Goal: Information Seeking & Learning: Get advice/opinions

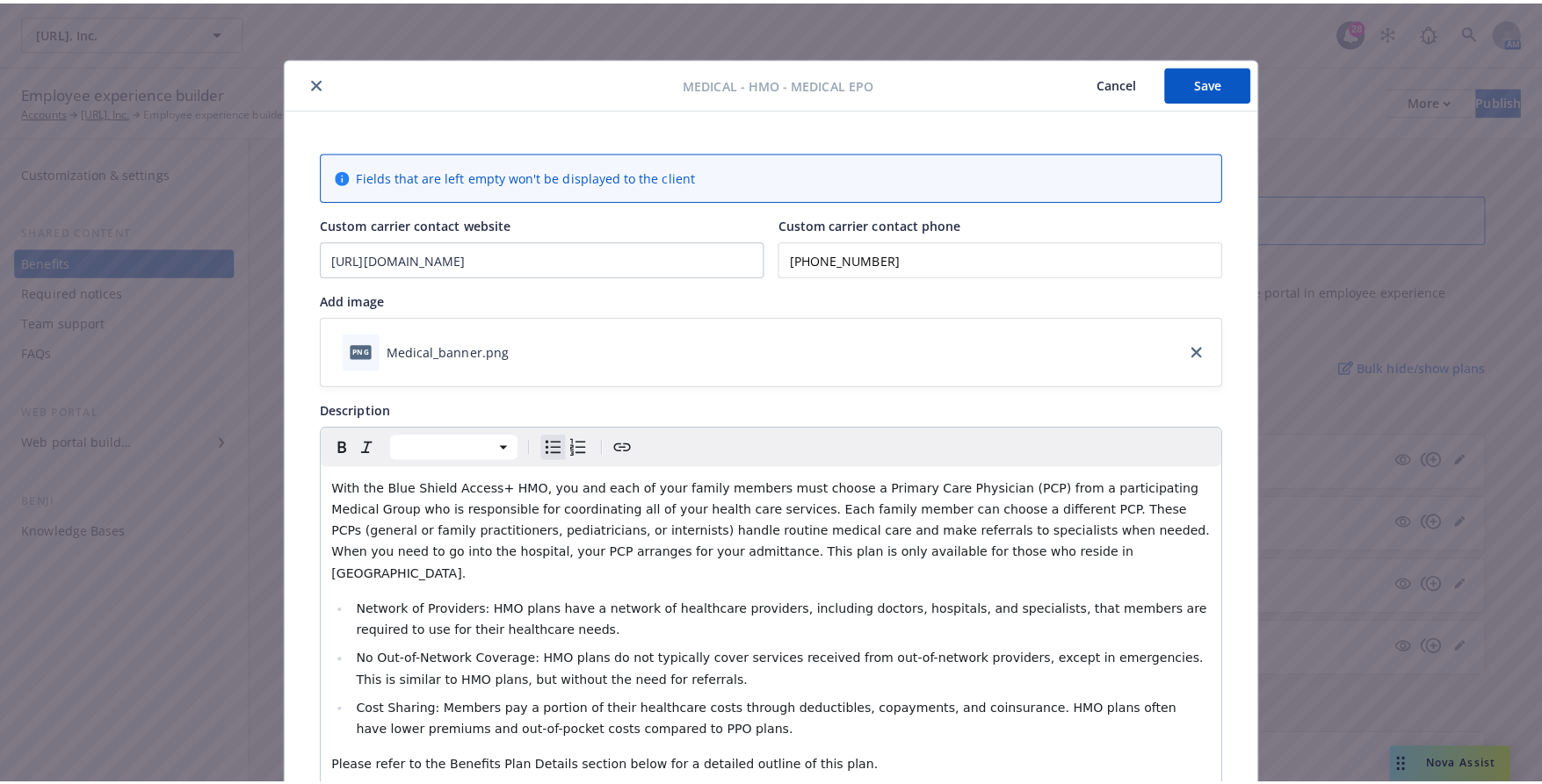
scroll to position [53, 0]
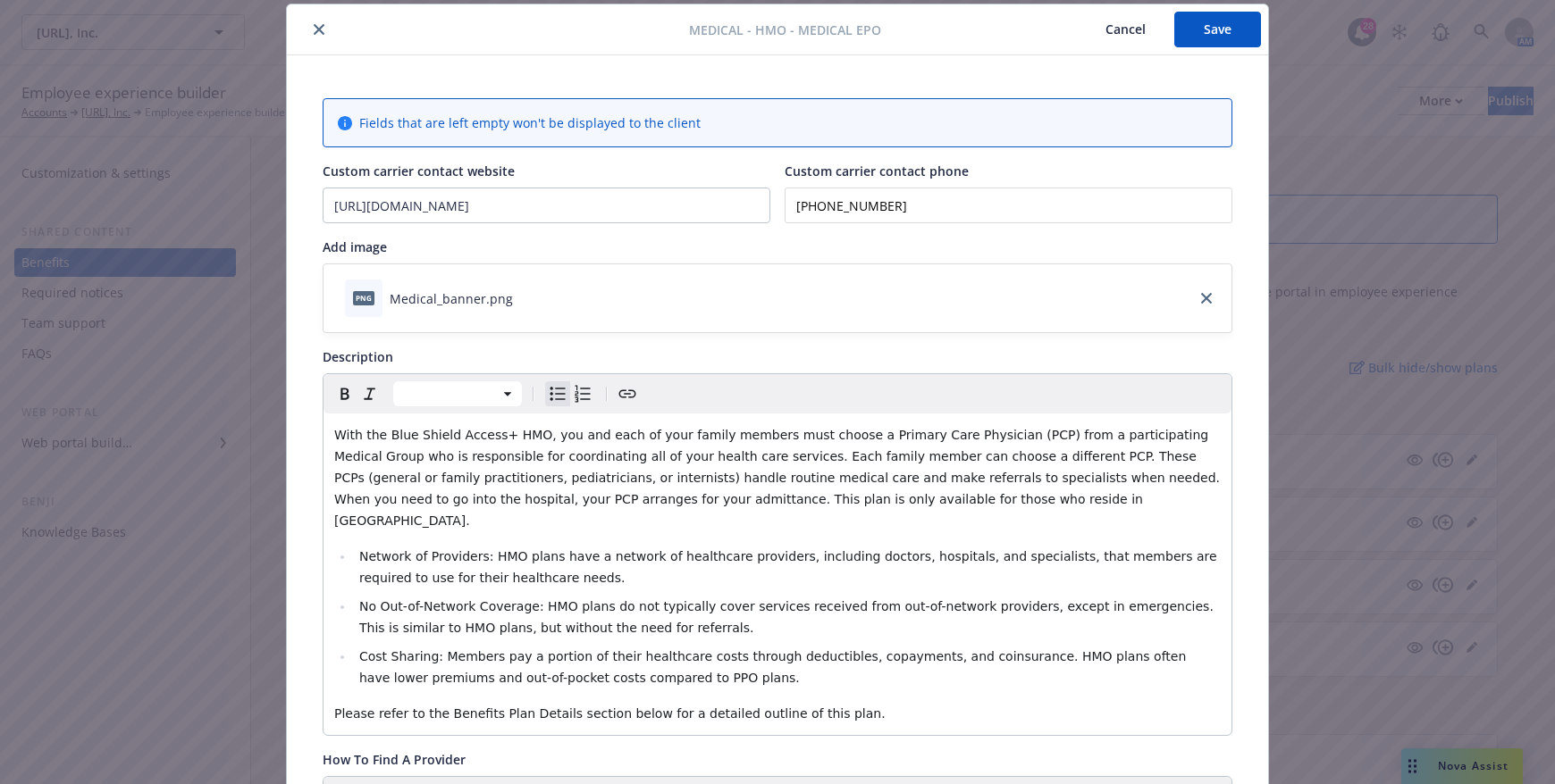
click at [317, 28] on icon "close" at bounding box center [320, 29] width 11 height 11
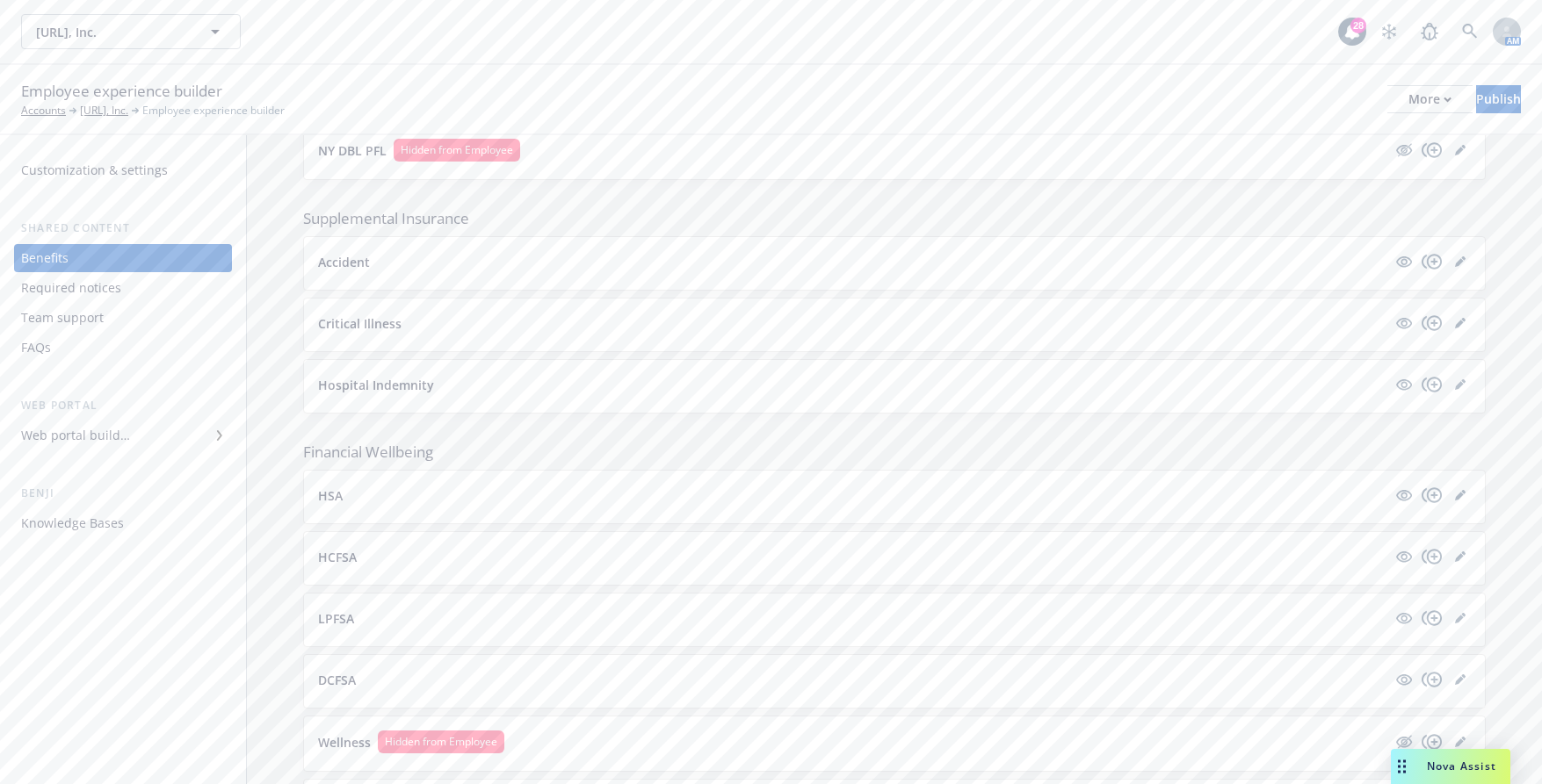
scroll to position [1784, 0]
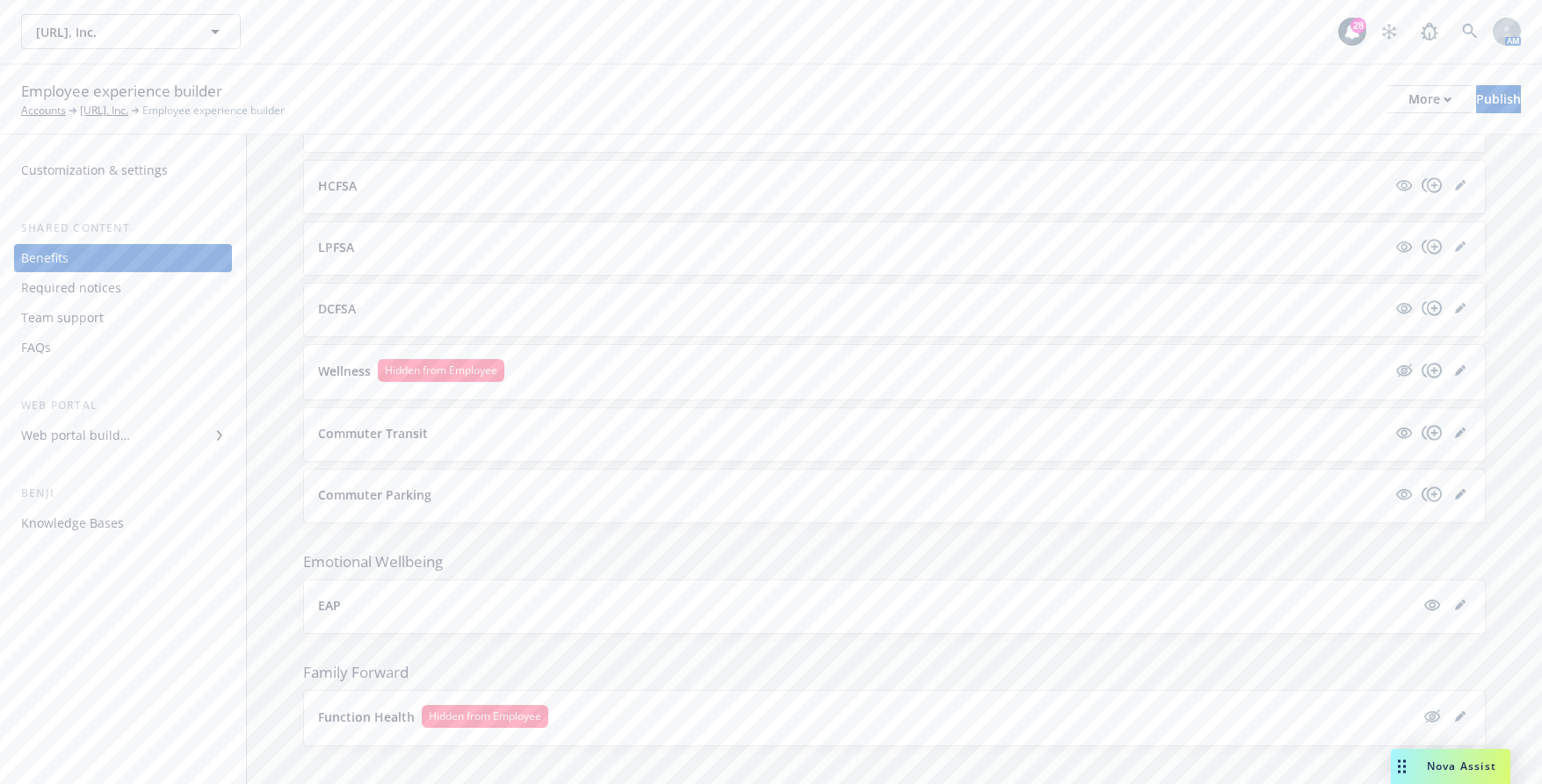
click at [1292, 177] on button "HCFSA" at bounding box center [852, 186] width 1068 height 19
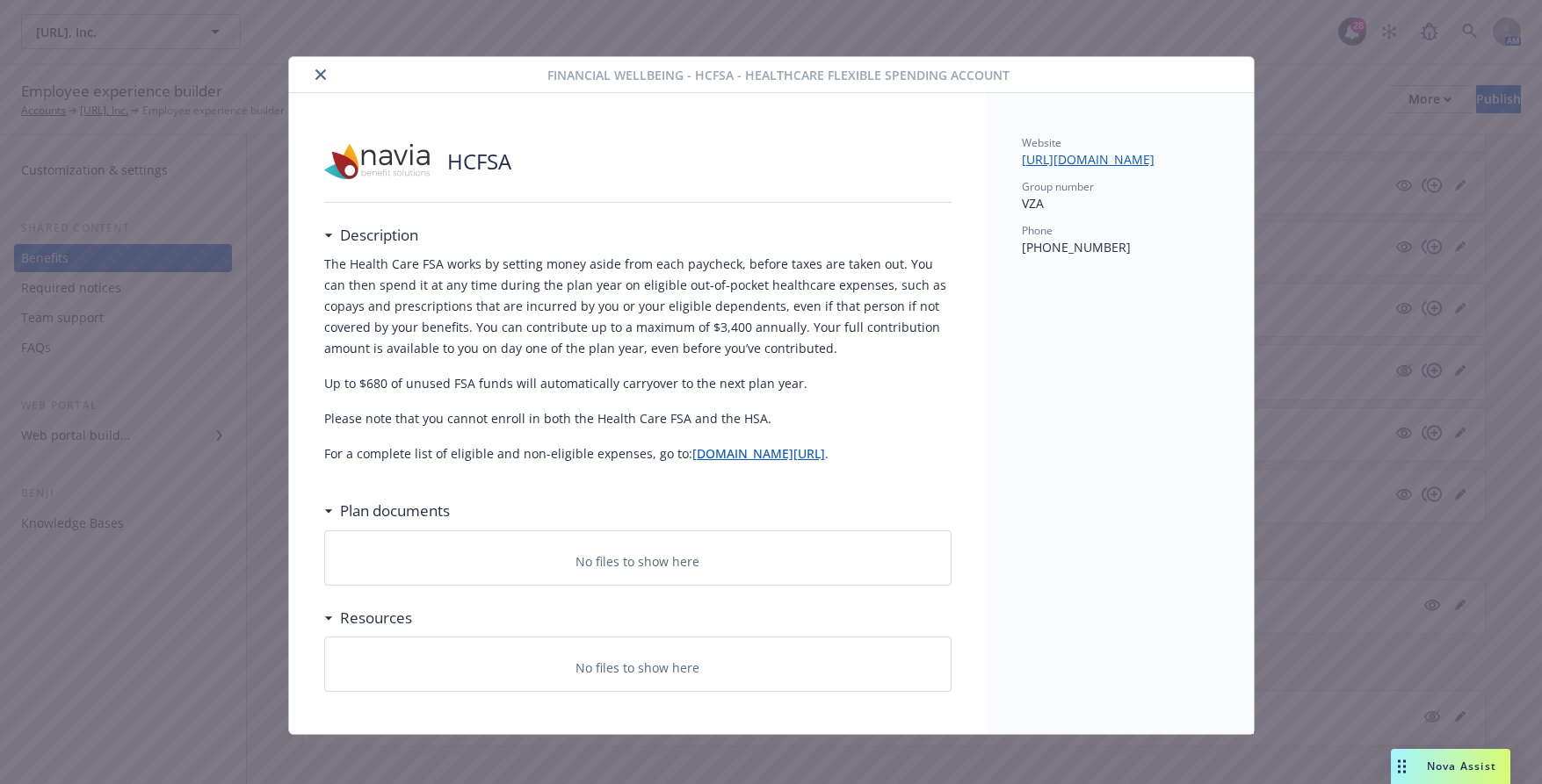
click at [322, 63] on div "Financial Wellbeing - HCFSA - Healthcare Flexible Spending Account" at bounding box center [771, 75] width 965 height 36
click at [320, 65] on div at bounding box center [422, 74] width 251 height 21
click at [315, 76] on icon "close" at bounding box center [320, 74] width 11 height 11
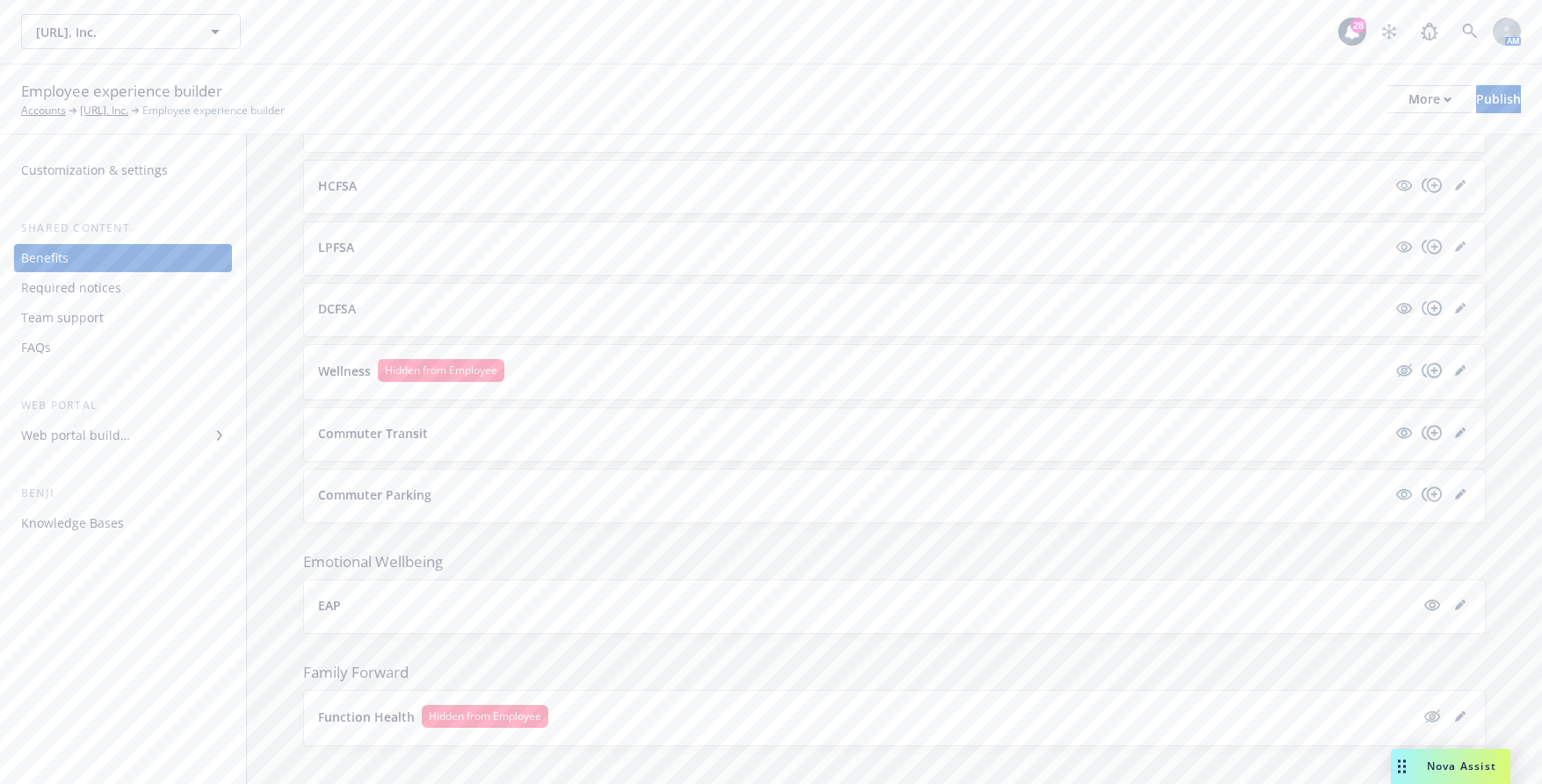
click at [427, 300] on button "DCFSA" at bounding box center [852, 309] width 1068 height 19
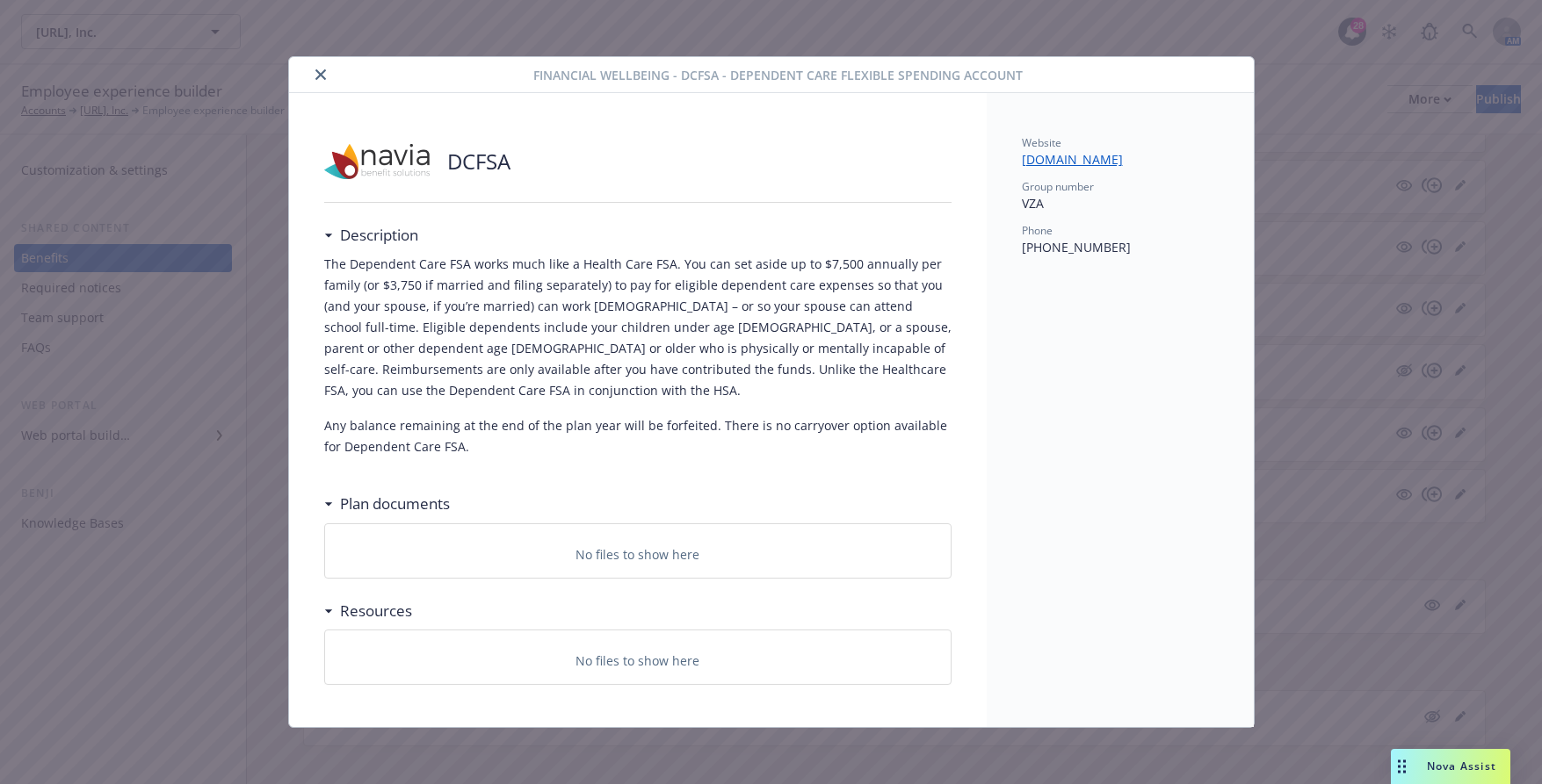
click at [322, 77] on icon "close" at bounding box center [320, 74] width 11 height 11
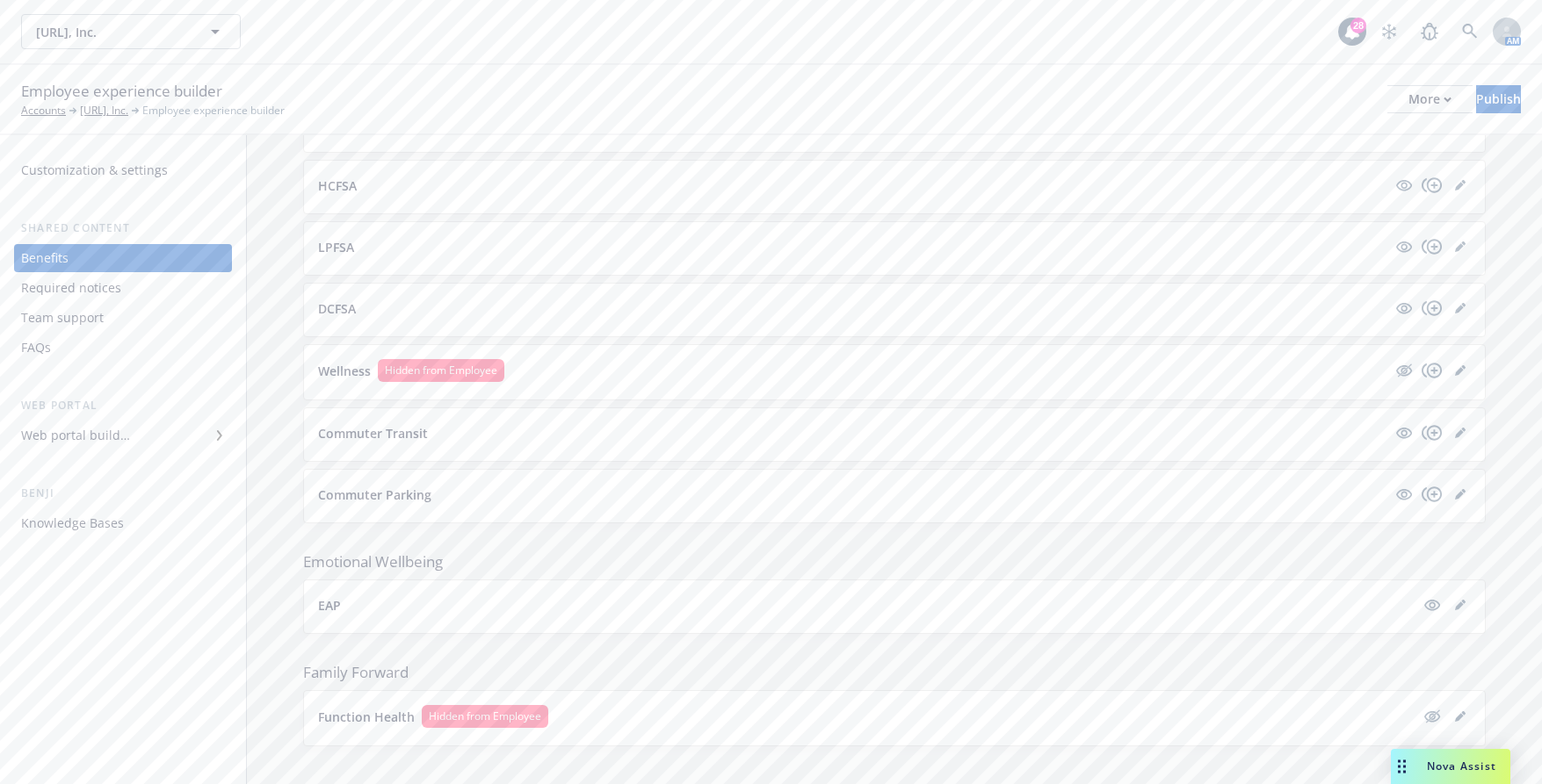
click at [445, 177] on button "HCFSA" at bounding box center [852, 186] width 1068 height 19
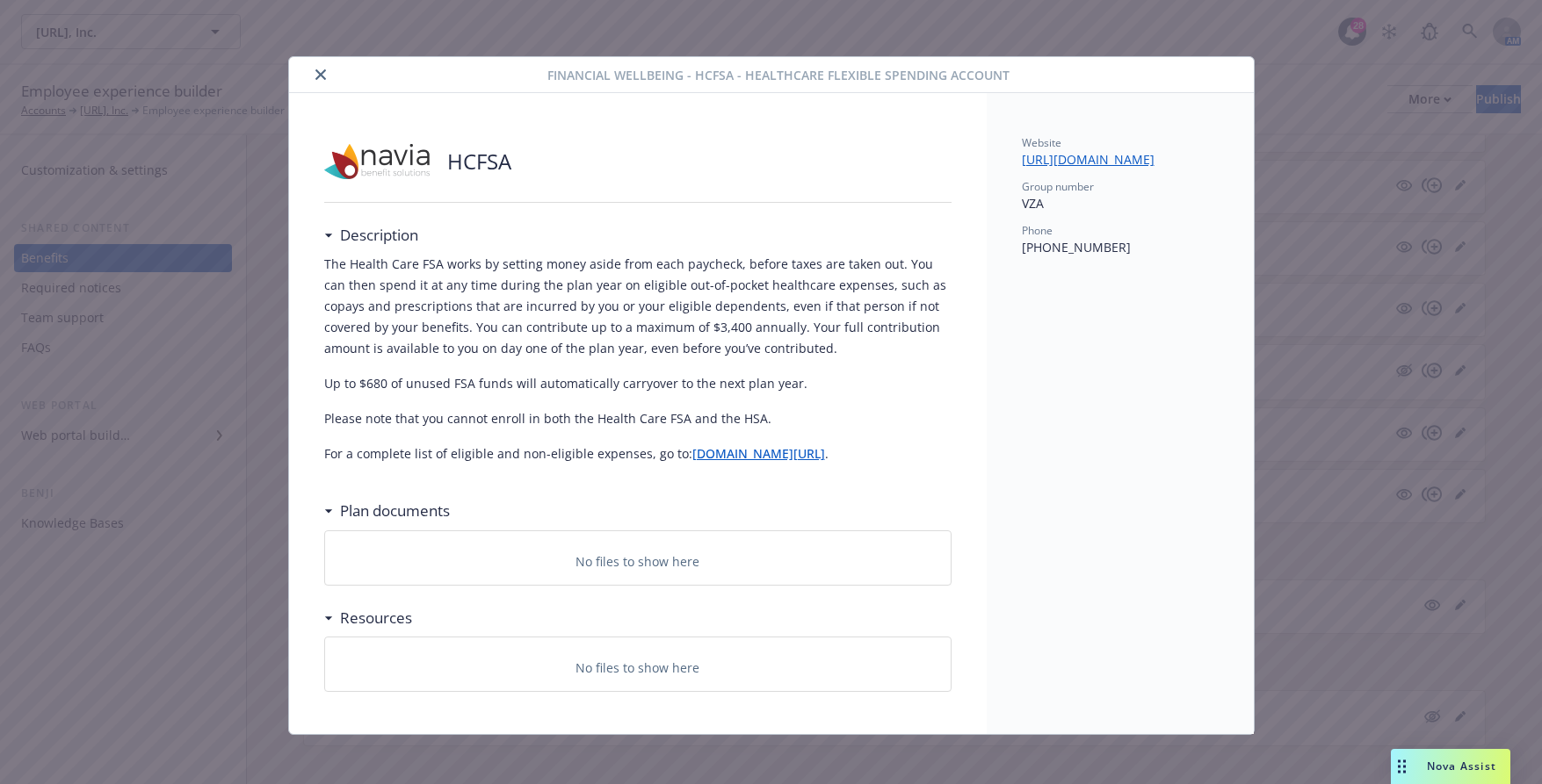
click at [320, 72] on button "close" at bounding box center [320, 74] width 21 height 21
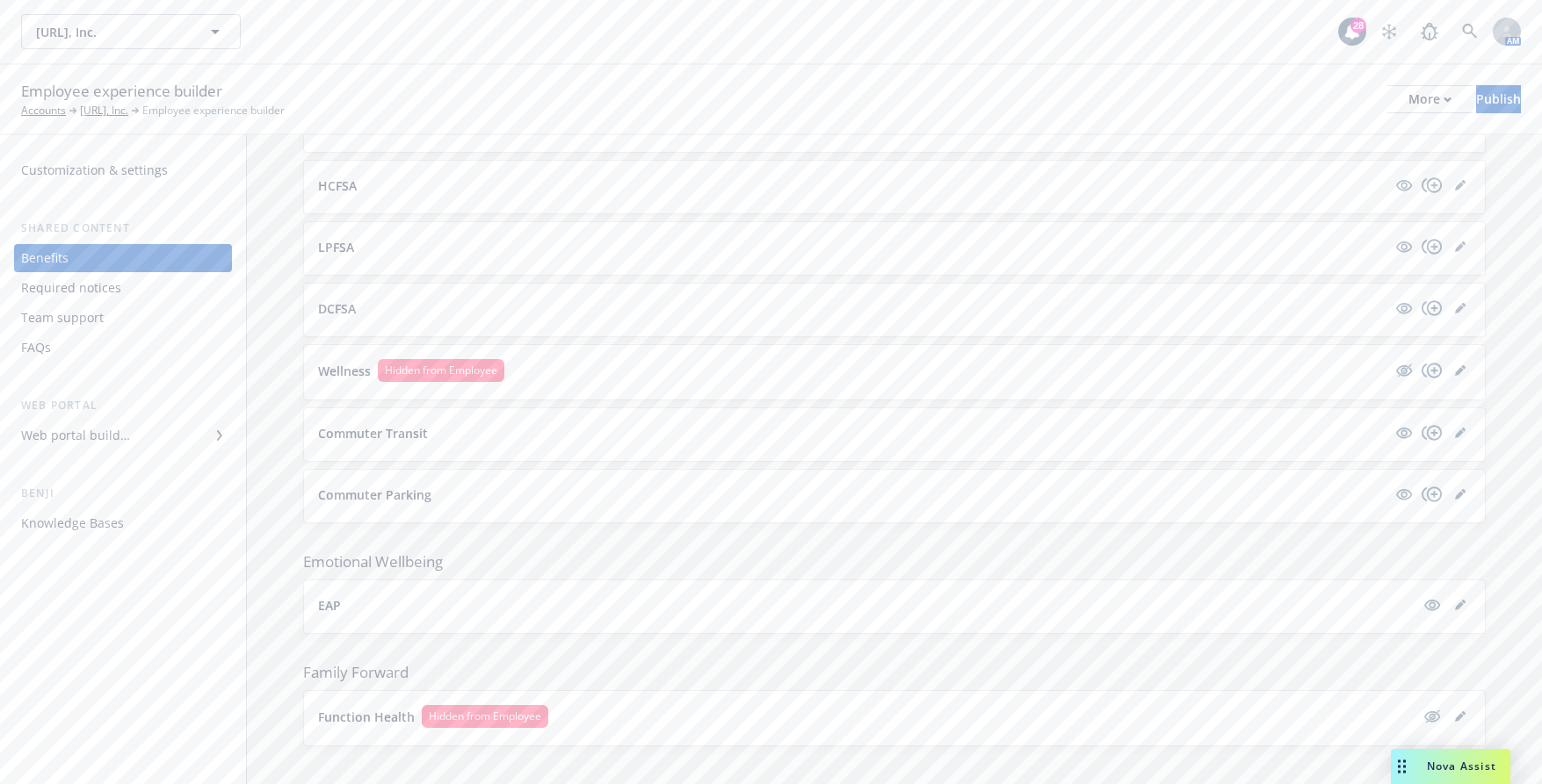
click at [456, 300] on button "DCFSA" at bounding box center [852, 309] width 1068 height 19
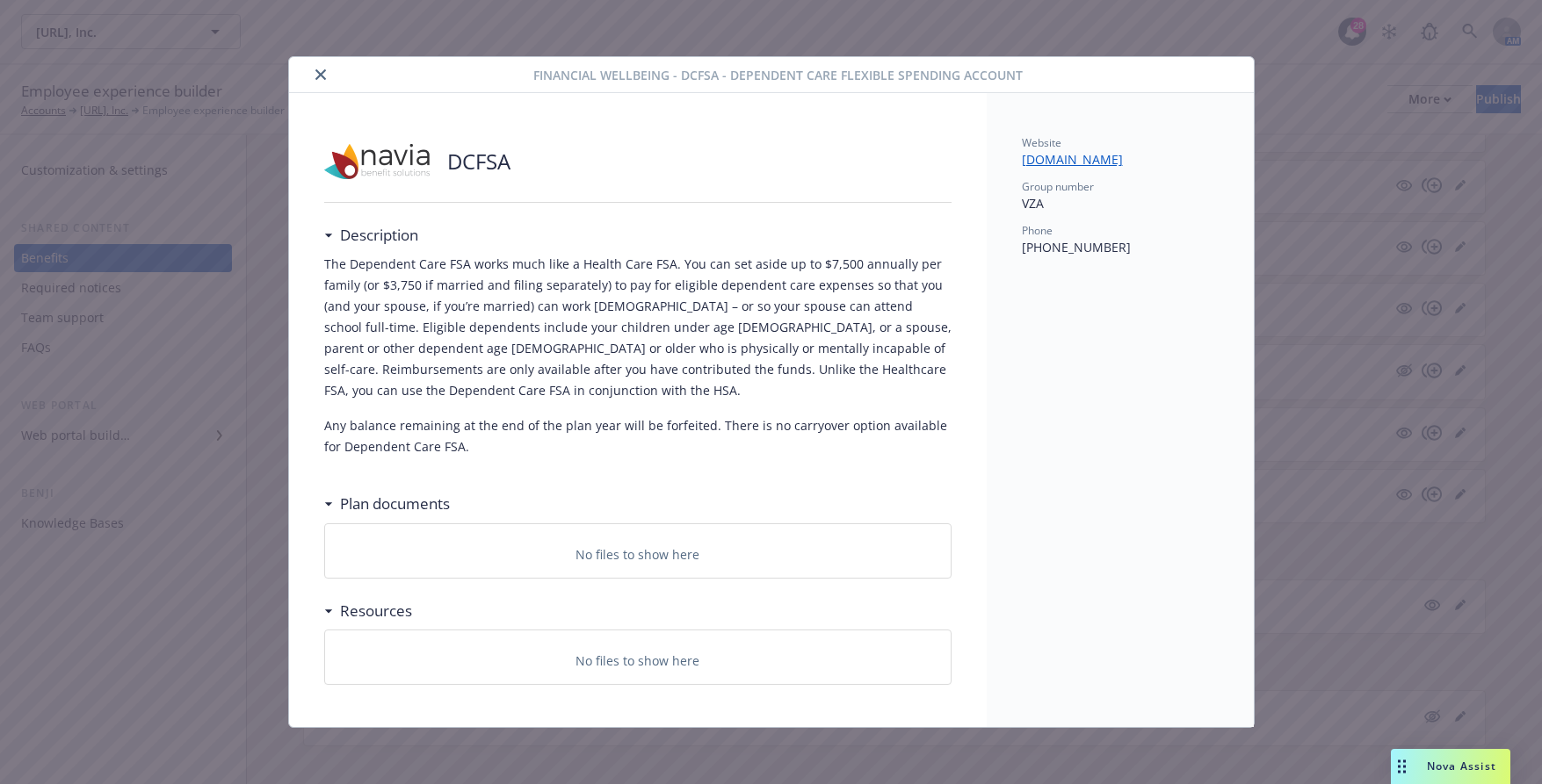
click at [869, 385] on div "The Dependent Care FSA works much like a Health Care FSA. You can set aside up …" at bounding box center [637, 355] width 627 height 204
click at [325, 75] on icon "close" at bounding box center [320, 74] width 11 height 11
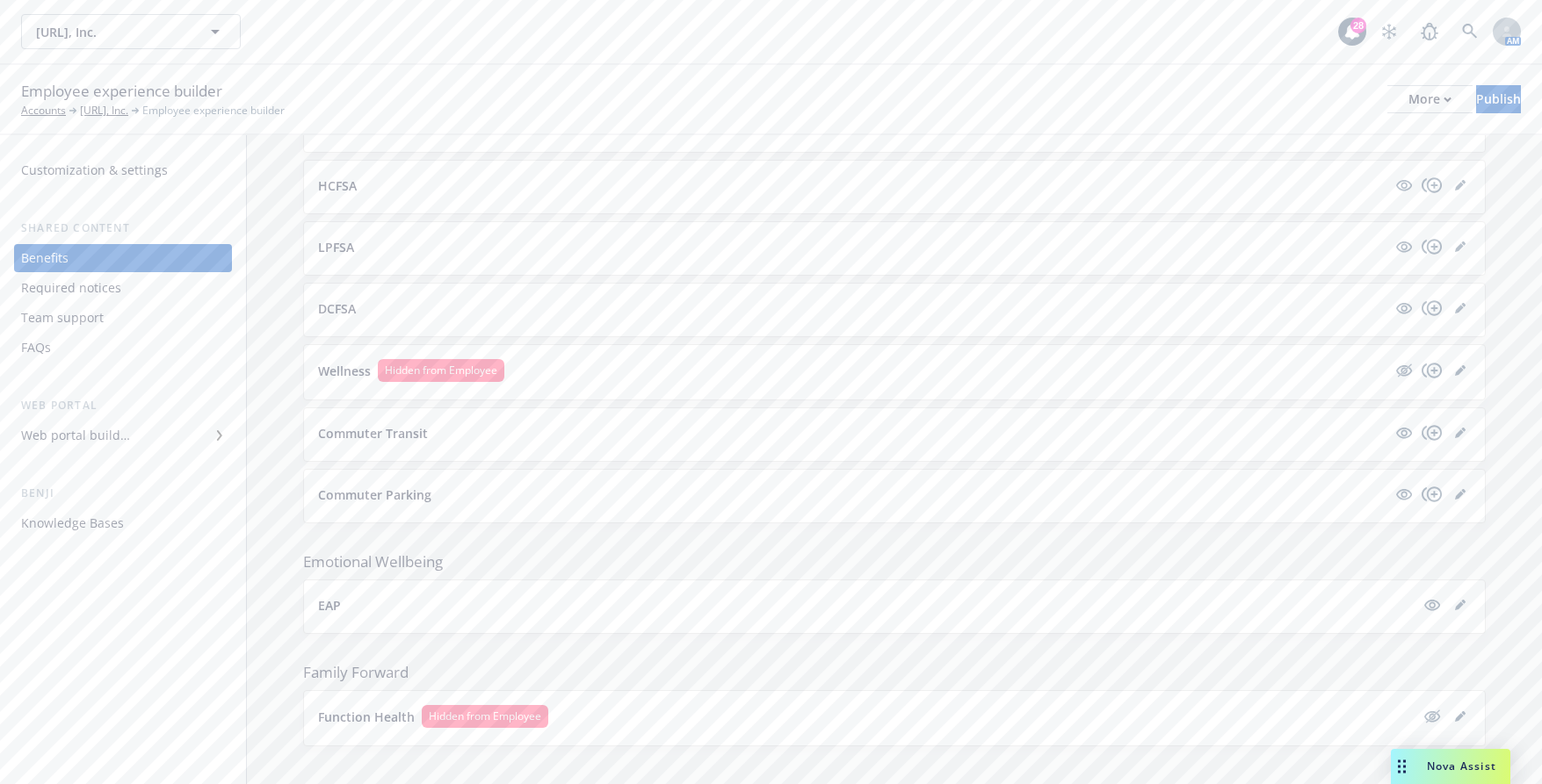
click at [1436, 770] on div "Nova Assist" at bounding box center [1450, 766] width 119 height 35
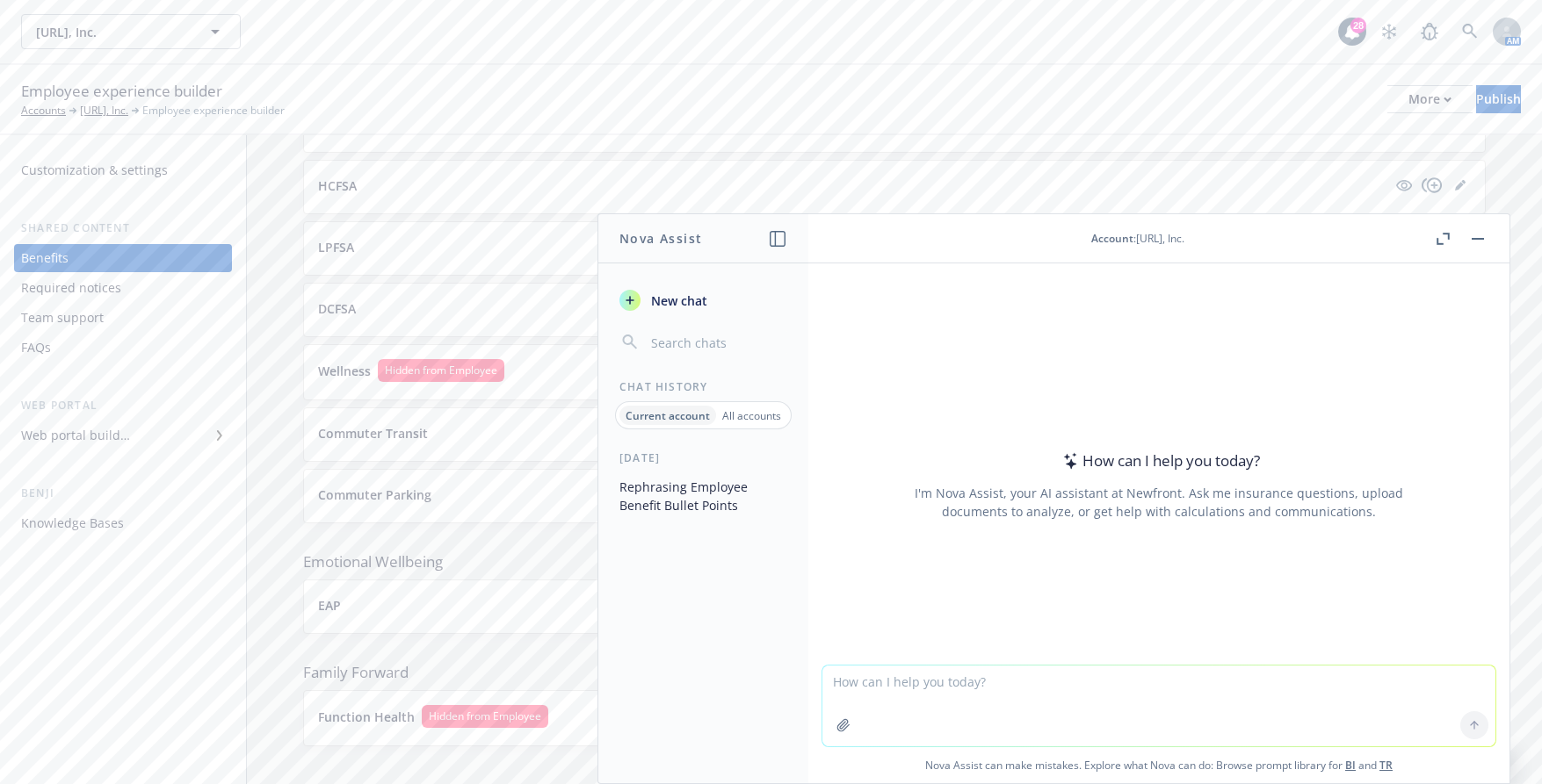
click at [986, 754] on span "Nova Assist can make mistakes. Explore what Nova can do: Browse prompt library …" at bounding box center [1158, 765] width 687 height 36
click at [980, 689] on textarea at bounding box center [1159, 706] width 673 height 81
type textarea "what are some ineligible expenses for limited purpose fsa"
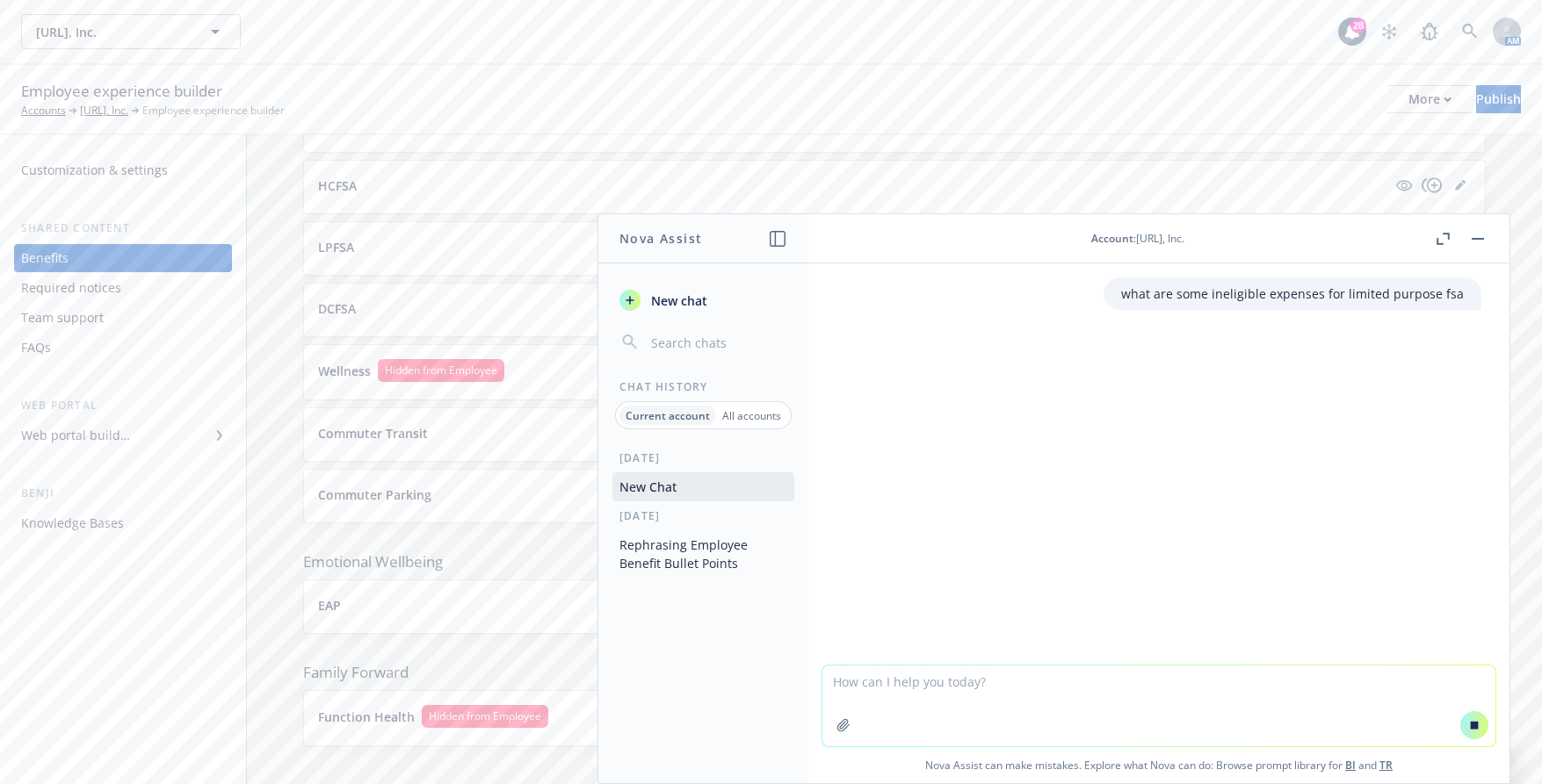
click at [1011, 701] on textarea at bounding box center [1159, 706] width 673 height 81
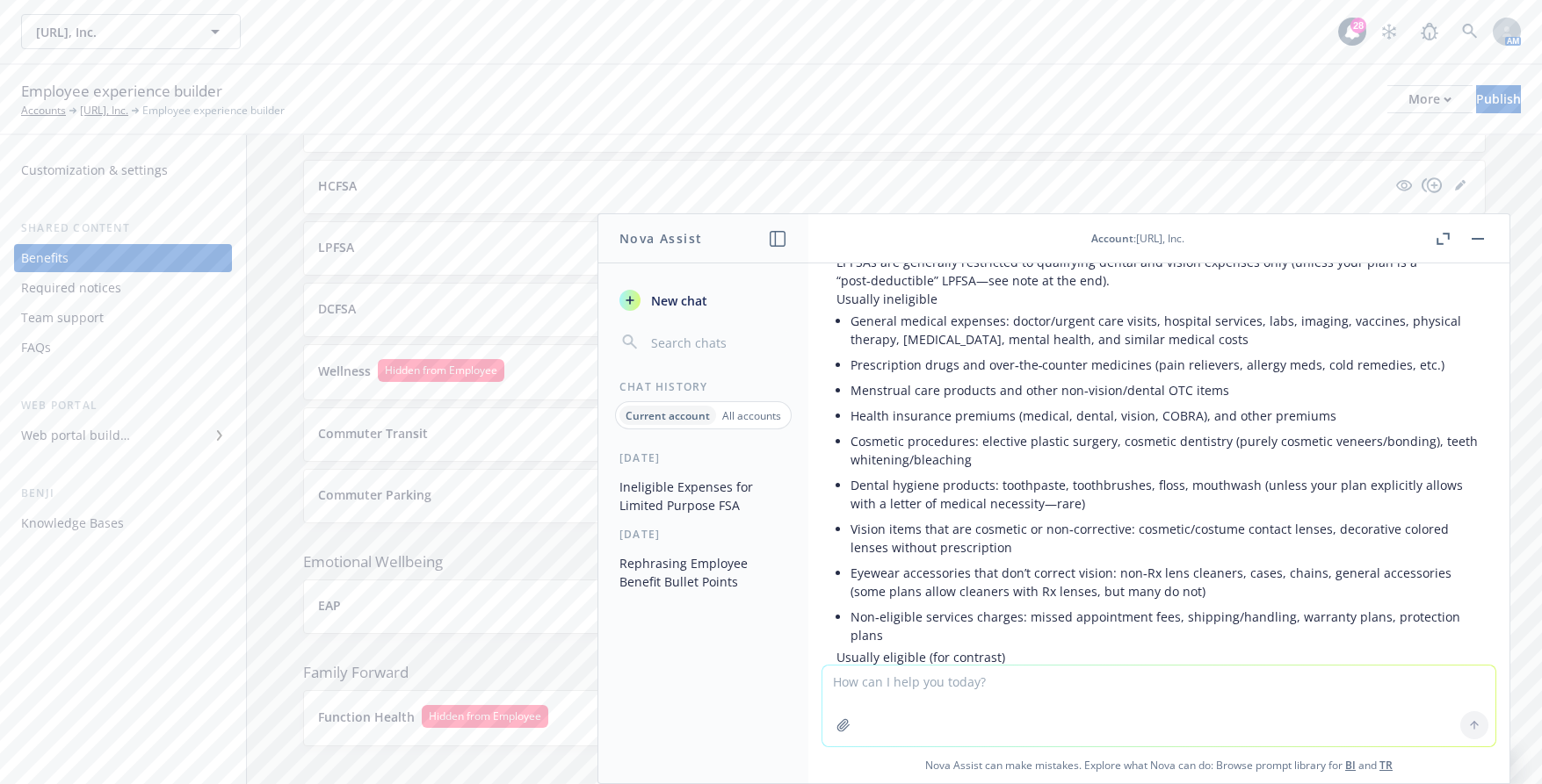
scroll to position [73, 0]
